Goal: Information Seeking & Learning: Learn about a topic

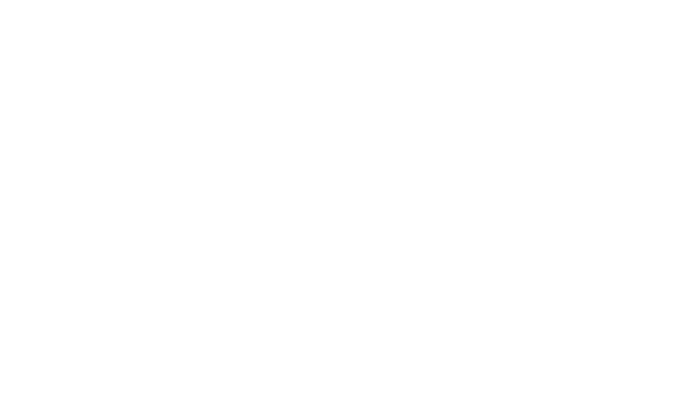
click at [338, 13] on div at bounding box center [340, 207] width 681 height 414
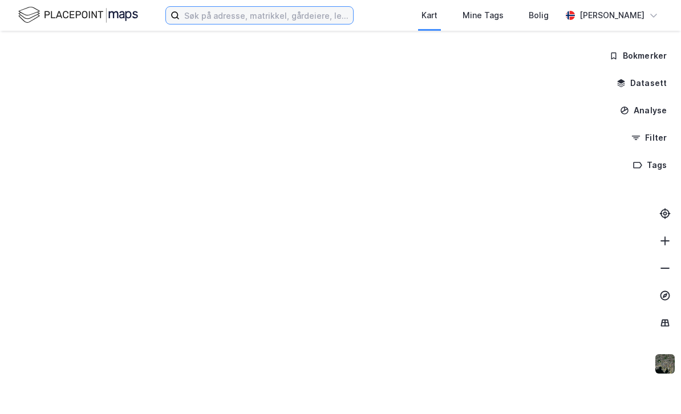
click at [303, 18] on input at bounding box center [266, 15] width 173 height 17
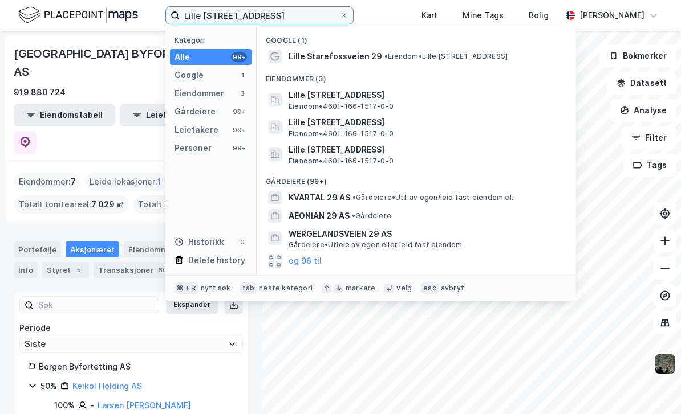
type input "Lille [STREET_ADDRESS]"
click at [434, 98] on span "Lille [STREET_ADDRESS]" at bounding box center [425, 95] width 274 height 14
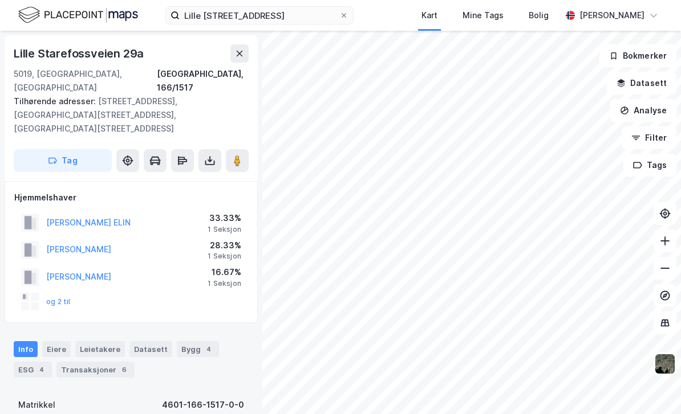
click at [0, 0] on button "og 2 til" at bounding box center [0, 0] width 0 height 0
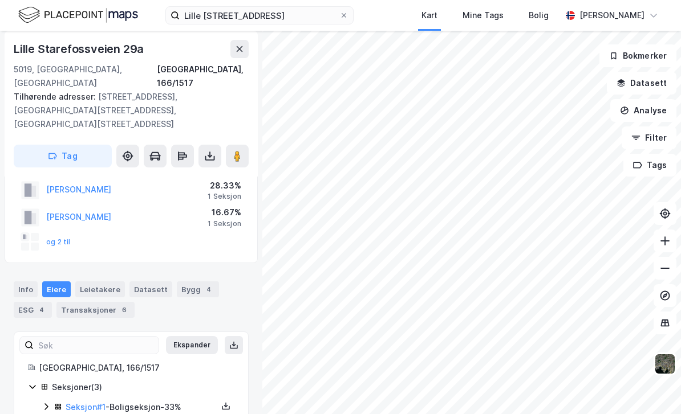
scroll to position [59, 0]
click at [94, 403] on link "Seksjon # 1" at bounding box center [86, 408] width 40 height 10
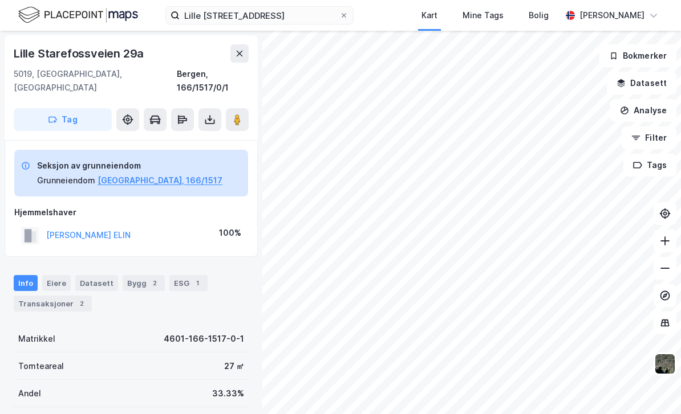
scroll to position [59, 0]
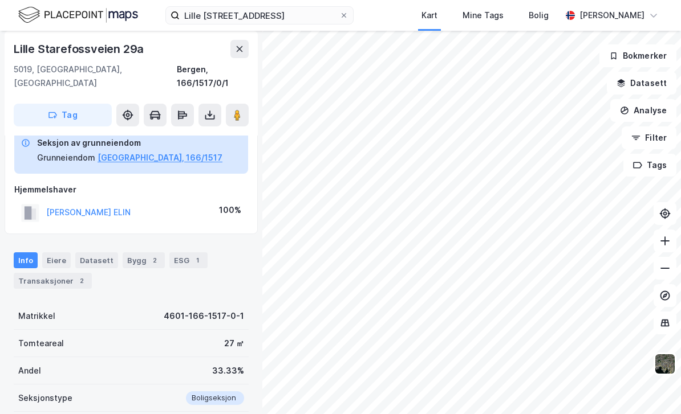
click at [57, 273] on div "Transaksjoner 2" at bounding box center [53, 281] width 78 height 16
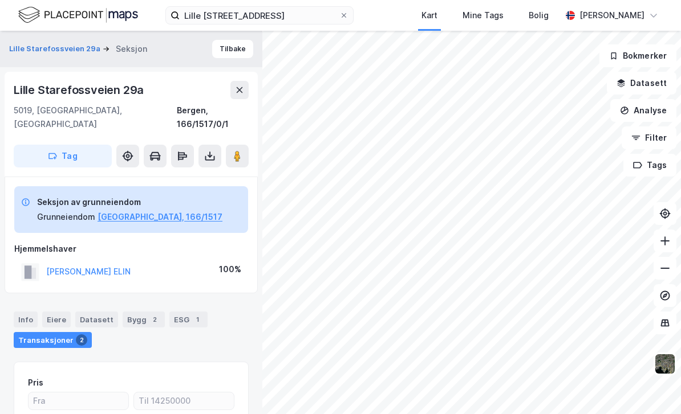
click at [22, 312] on div "Info" at bounding box center [26, 320] width 24 height 16
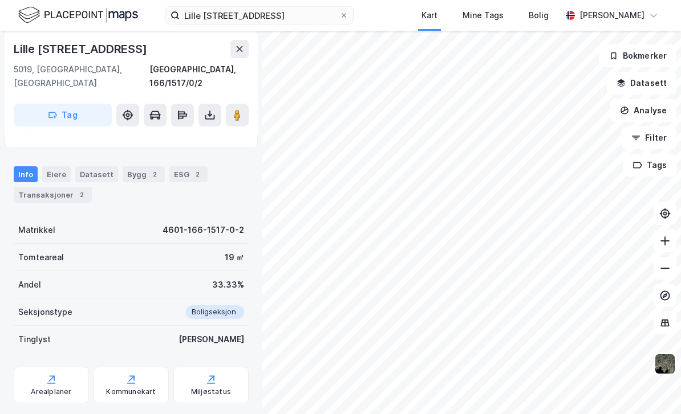
scroll to position [161, 0]
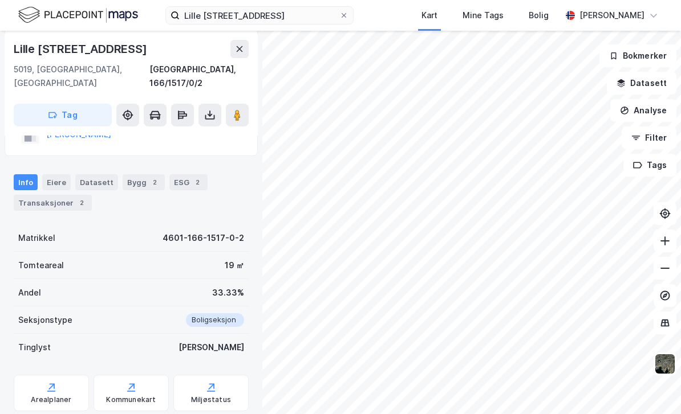
click at [52, 195] on div "Transaksjoner 2" at bounding box center [53, 203] width 78 height 16
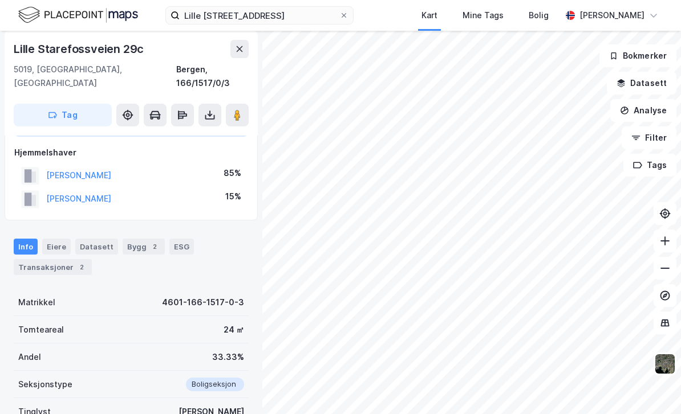
scroll to position [96, 0]
click at [56, 260] on div "Transaksjoner 2" at bounding box center [53, 268] width 78 height 16
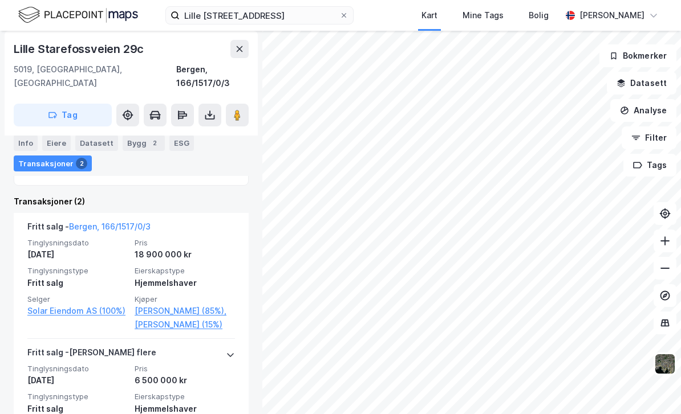
scroll to position [385, 0]
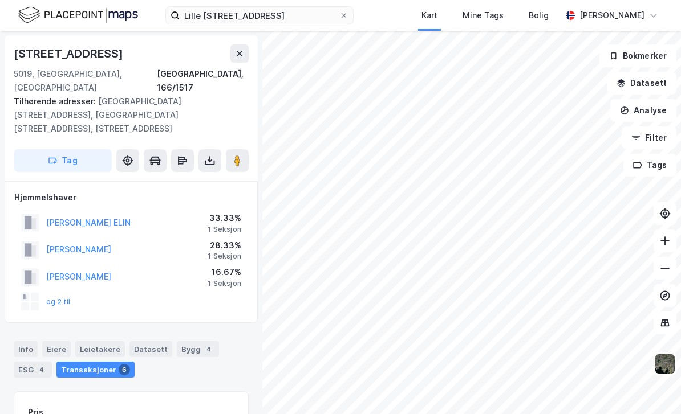
scroll to position [121, 0]
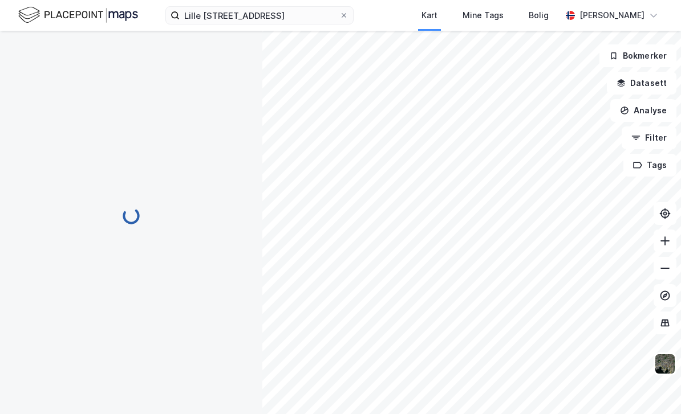
scroll to position [69, 0]
